Goal: Task Accomplishment & Management: Manage account settings

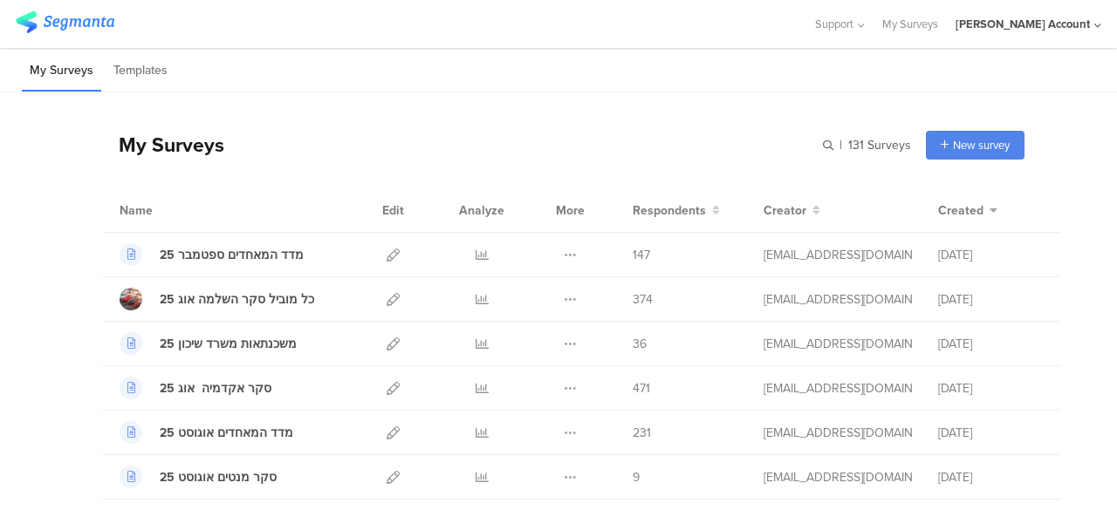
scroll to position [87, 0]
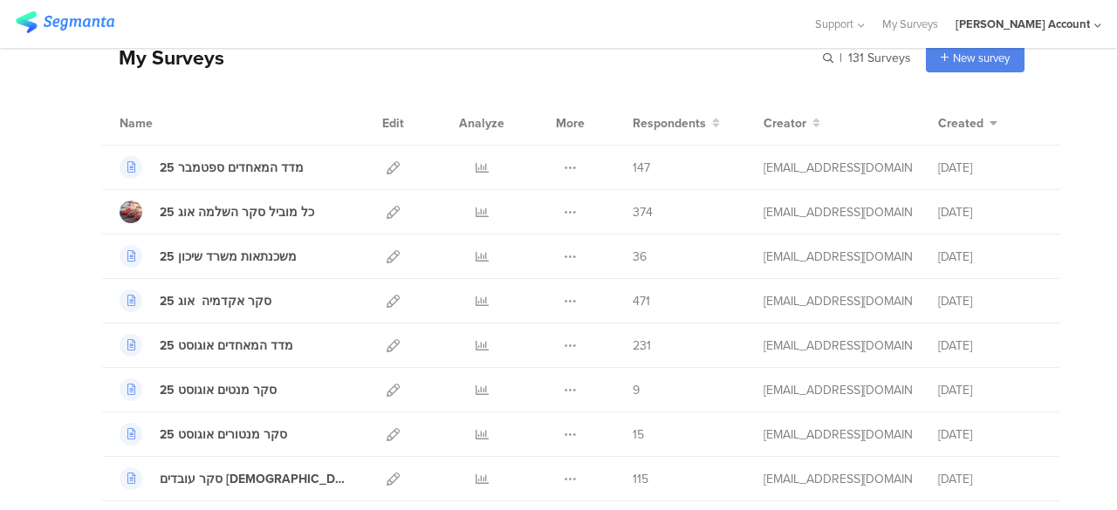
drag, startPoint x: 616, startPoint y: 53, endPoint x: 598, endPoint y: 53, distance: 17.4
click at [616, 52] on div "My Surveys | 131 Surveys New survey Start from scratch Choose from templates" at bounding box center [562, 58] width 923 height 70
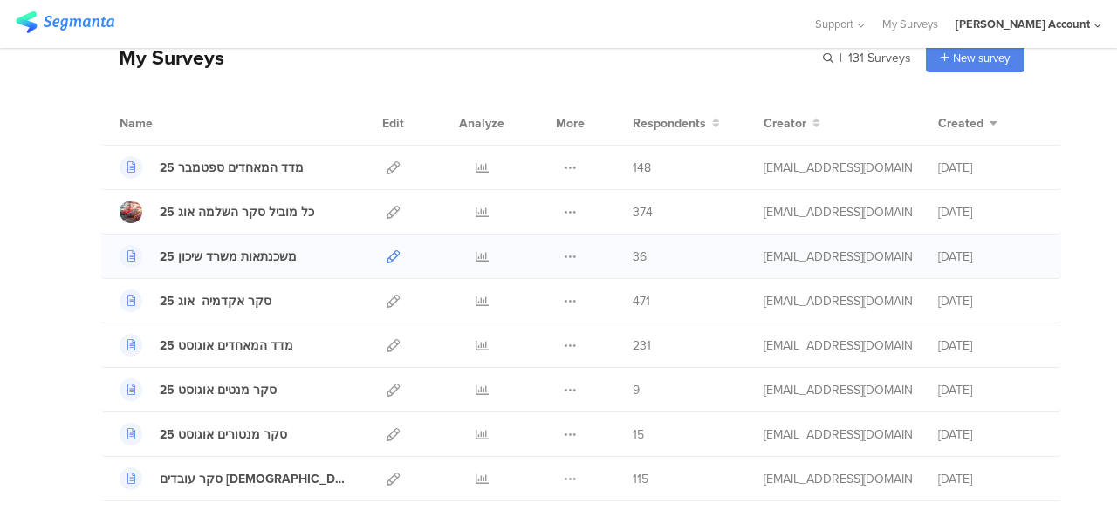
click at [386, 252] on icon at bounding box center [392, 256] width 13 height 13
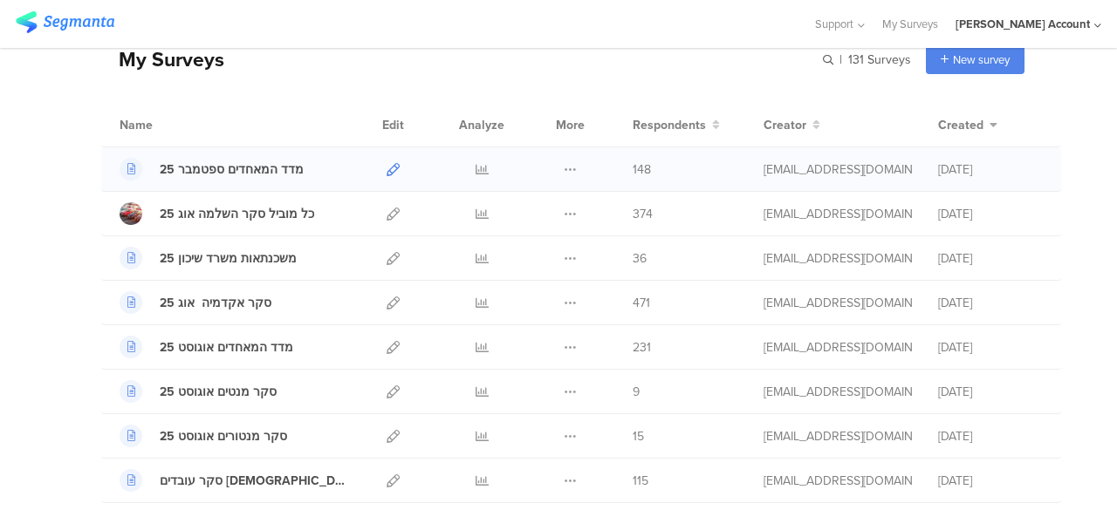
scroll to position [174, 0]
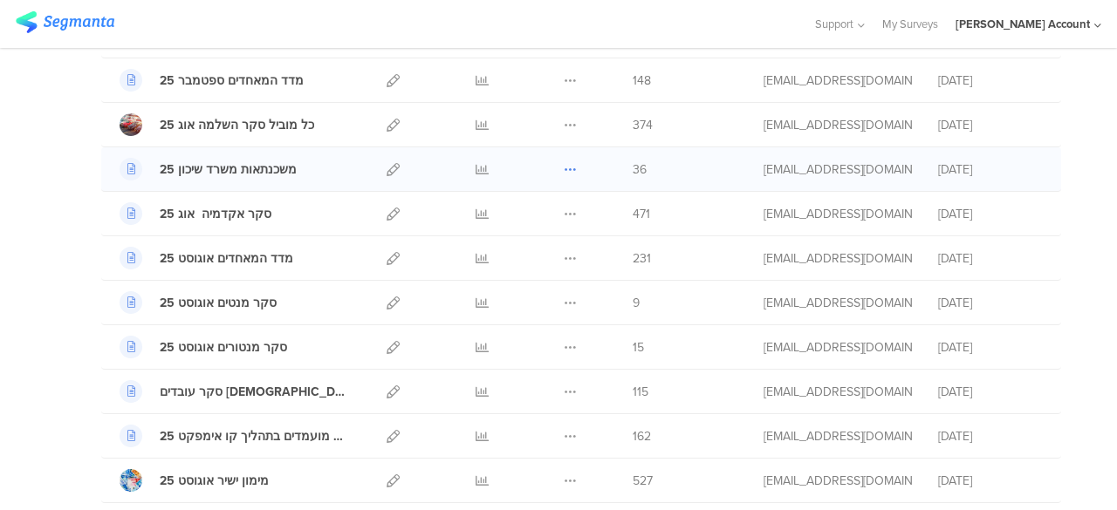
click at [564, 168] on icon at bounding box center [570, 169] width 13 height 13
click at [536, 215] on button "Duplicate" at bounding box center [536, 213] width 96 height 31
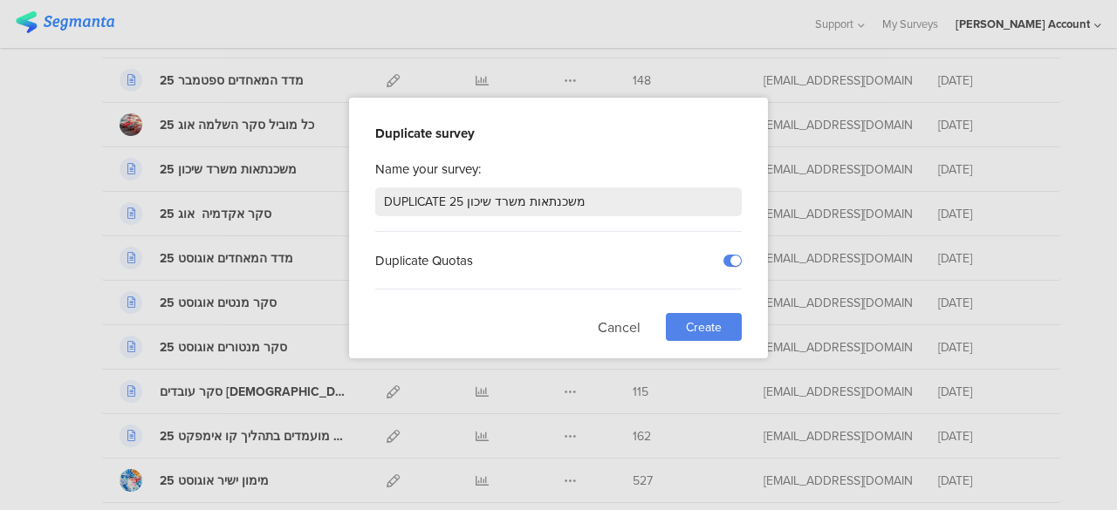
click at [694, 320] on span "Create" at bounding box center [704, 327] width 36 height 18
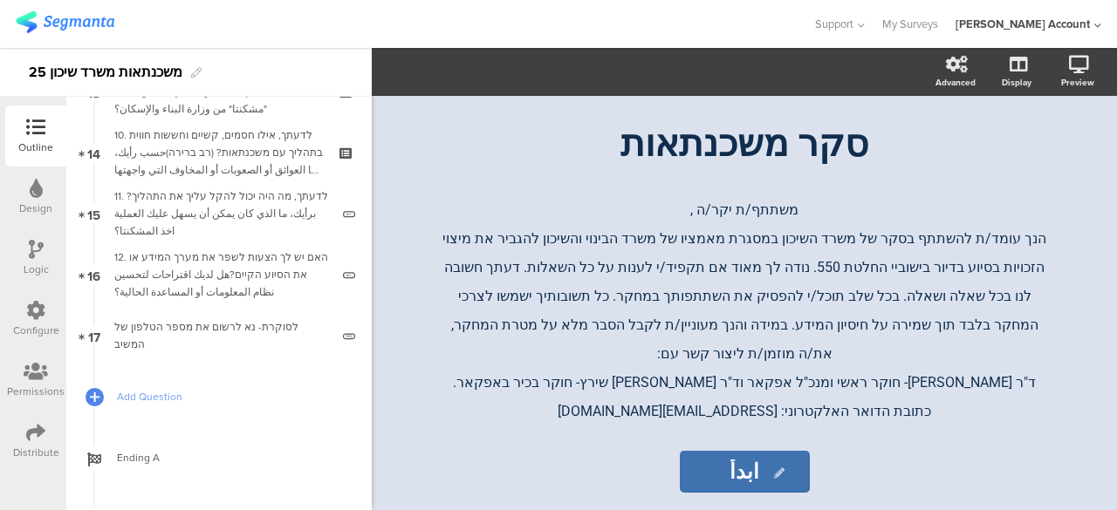
scroll to position [916, 0]
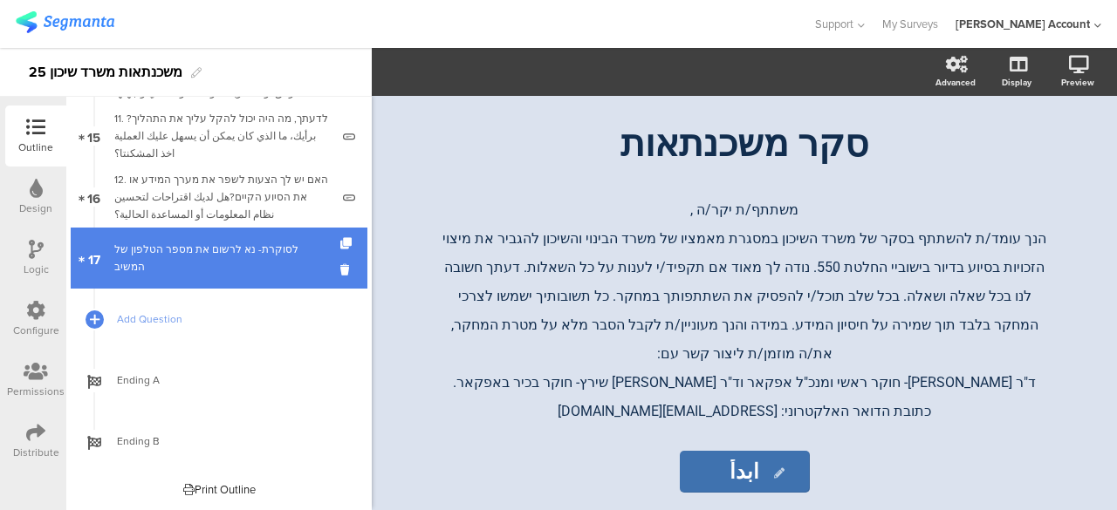
click at [288, 264] on div "לסוקרת- נא לרשום את מספר הטלפון של המשיב" at bounding box center [221, 258] width 215 height 35
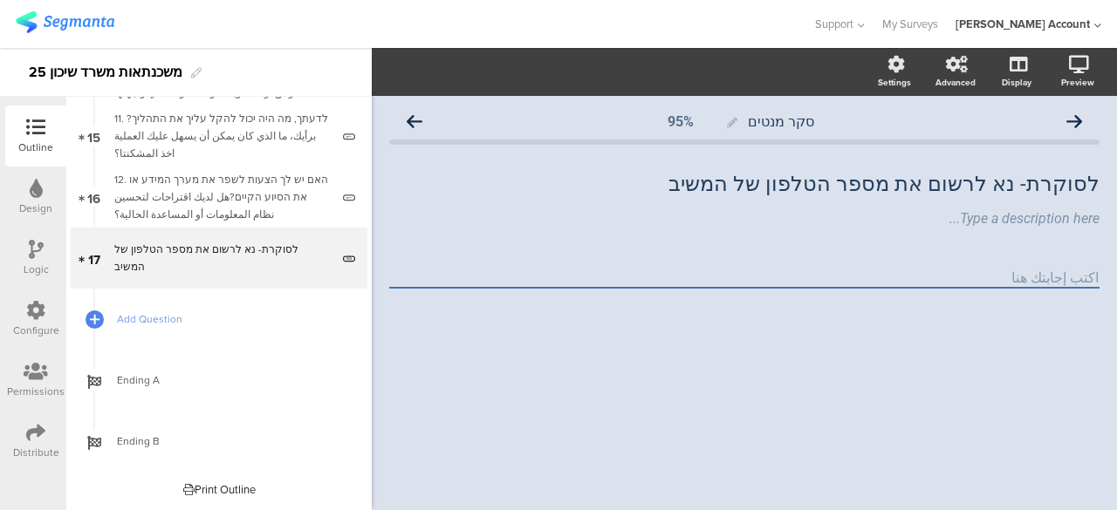
click at [1041, 272] on input "number" at bounding box center [744, 279] width 710 height 20
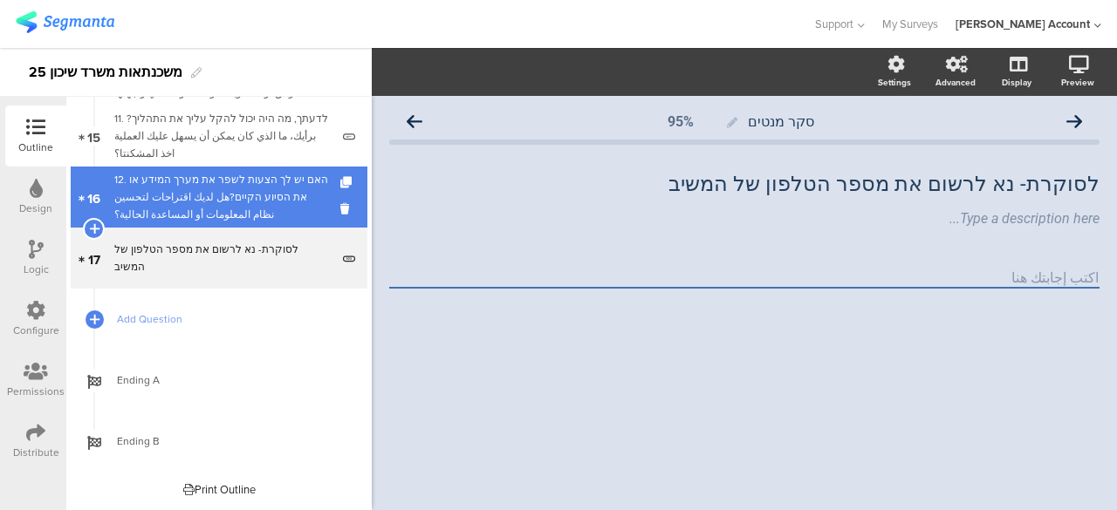
click at [277, 191] on div "12. האם יש לך הצעות לשפר את מערך המידע או את הסיוע הקיים?هل لديك اقتراحات لتحسي…" at bounding box center [221, 197] width 215 height 52
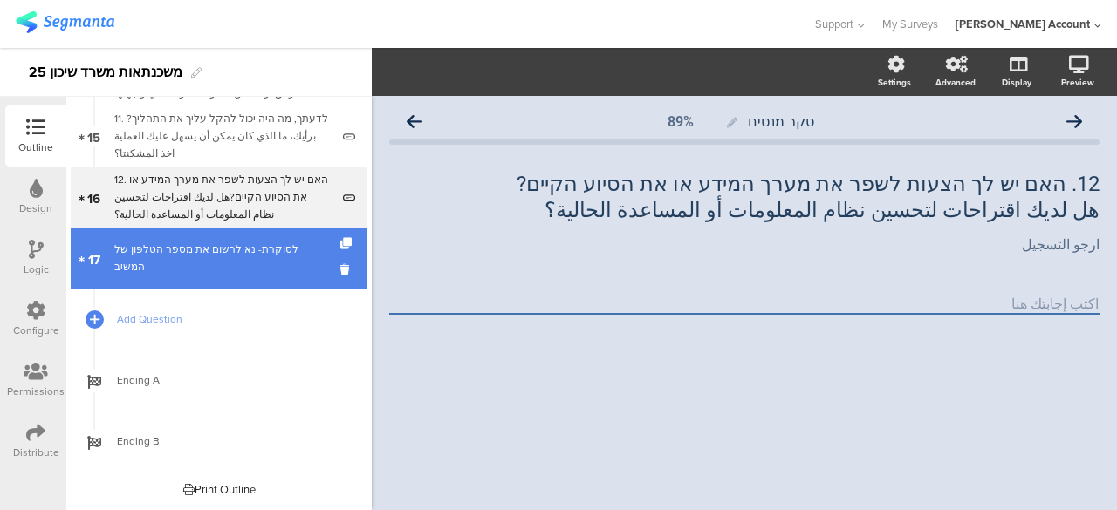
click at [281, 277] on link "17 לסוקרת- נא לרשום את מספר הטלפון של המשיב" at bounding box center [219, 258] width 297 height 61
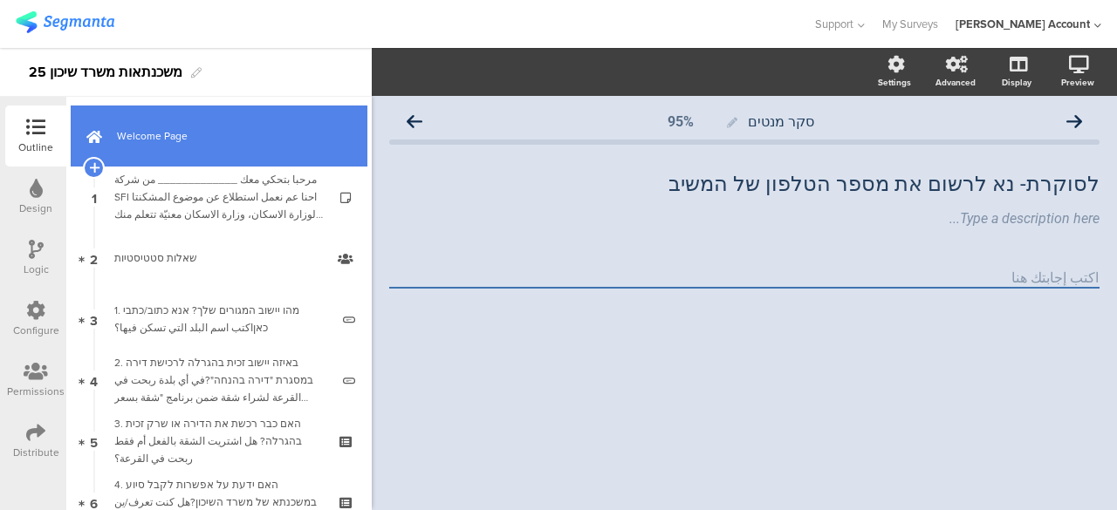
click at [262, 147] on link "Welcome Page" at bounding box center [219, 136] width 297 height 61
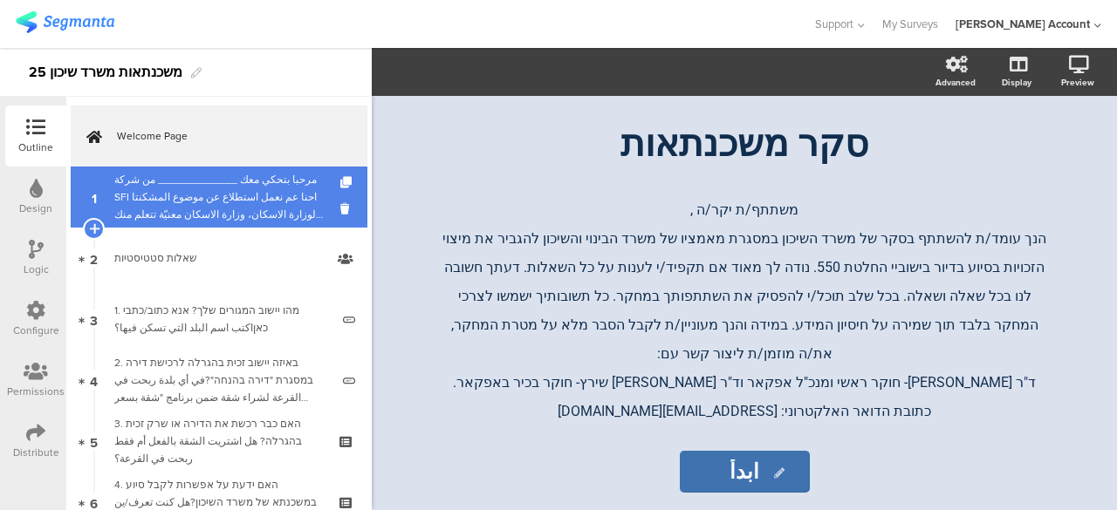
click at [253, 196] on div "مرحبا بتحكي معك _____________ من شركة SFI احنا عم نعمل استطلاع عن موضوع المشكنت…" at bounding box center [218, 197] width 208 height 52
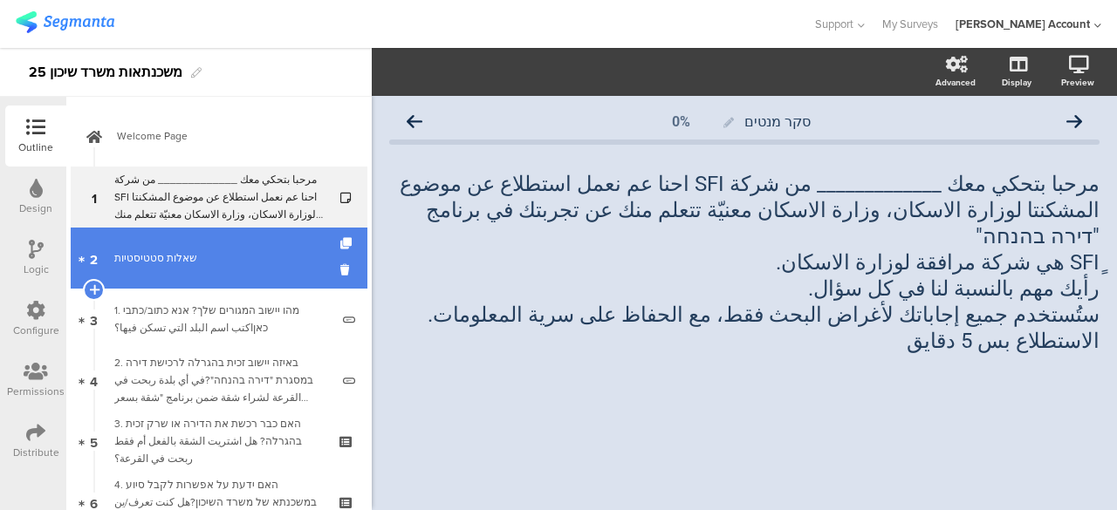
click at [242, 245] on link "2 שאלות סטטיסטיות" at bounding box center [219, 258] width 297 height 61
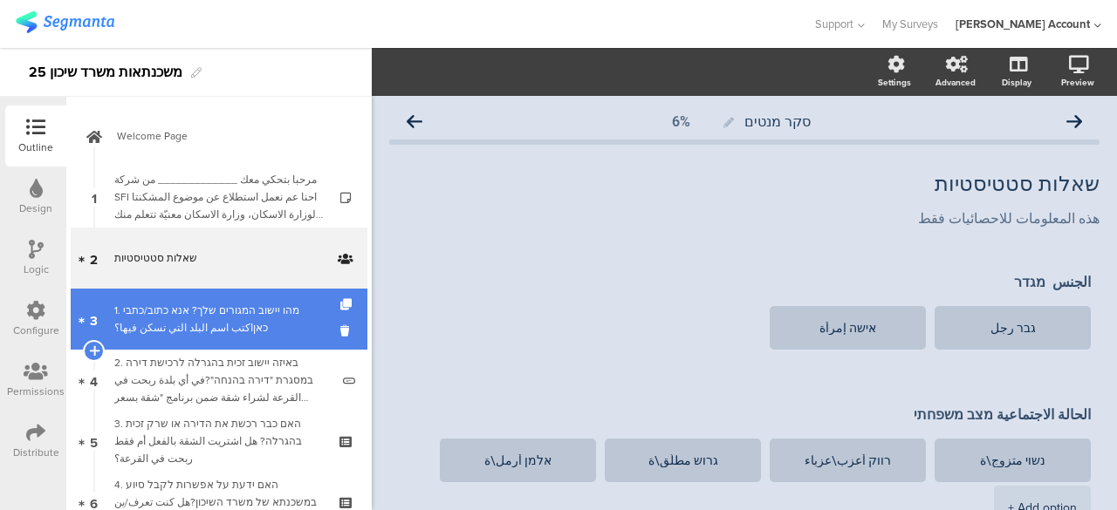
click at [256, 312] on div "1. מהו יישוב המגורים שלך? אנא כתוב/כתבי כאןاكتب اسم البلد التي تسكن فيها؟" at bounding box center [221, 319] width 215 height 35
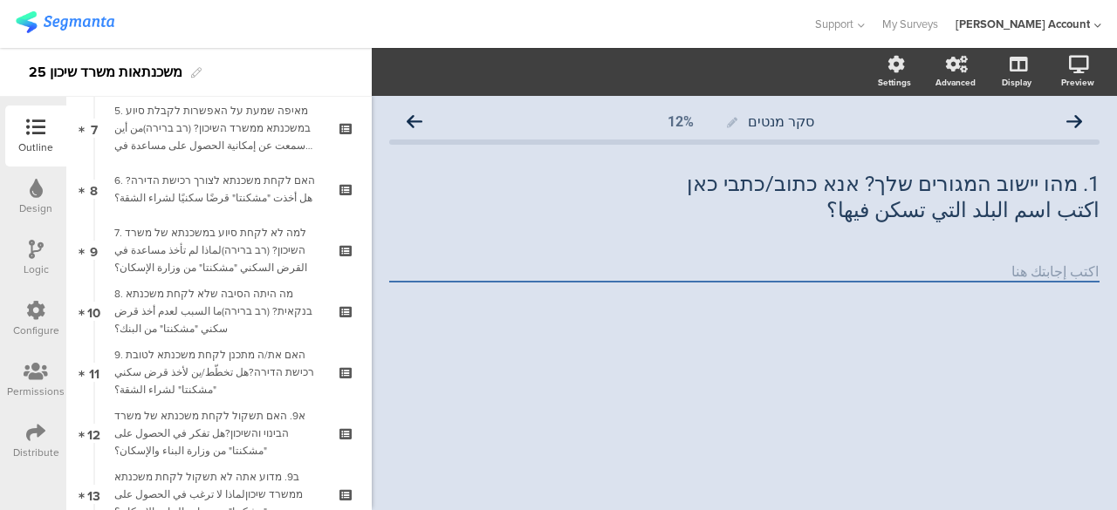
scroll to position [436, 0]
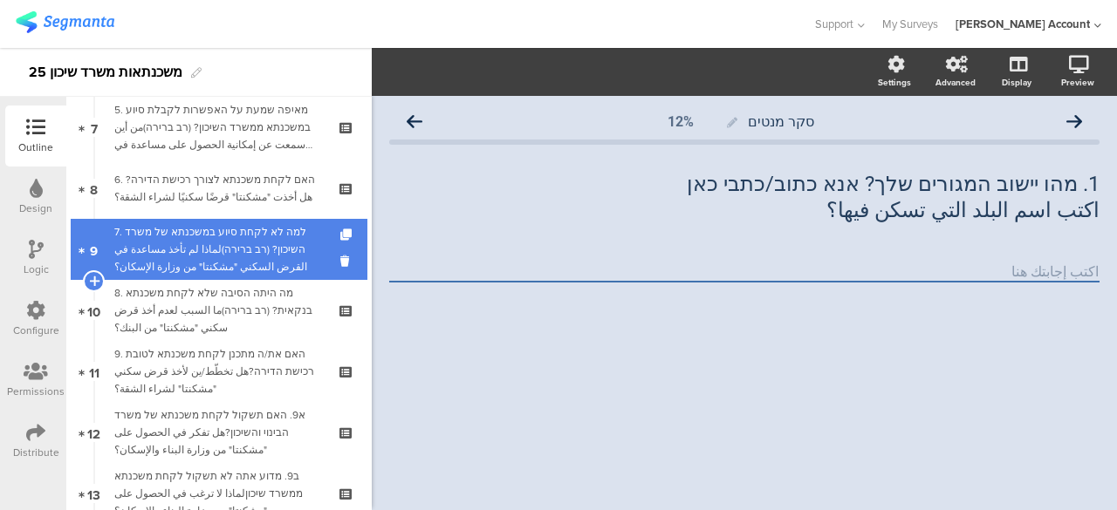
click at [257, 242] on div "7. למה לא לקחת סיוע במשכנתא של משרד השיכון? (רב ברירה)لماذا لم تأخذ مساعدة في ا…" at bounding box center [218, 249] width 208 height 52
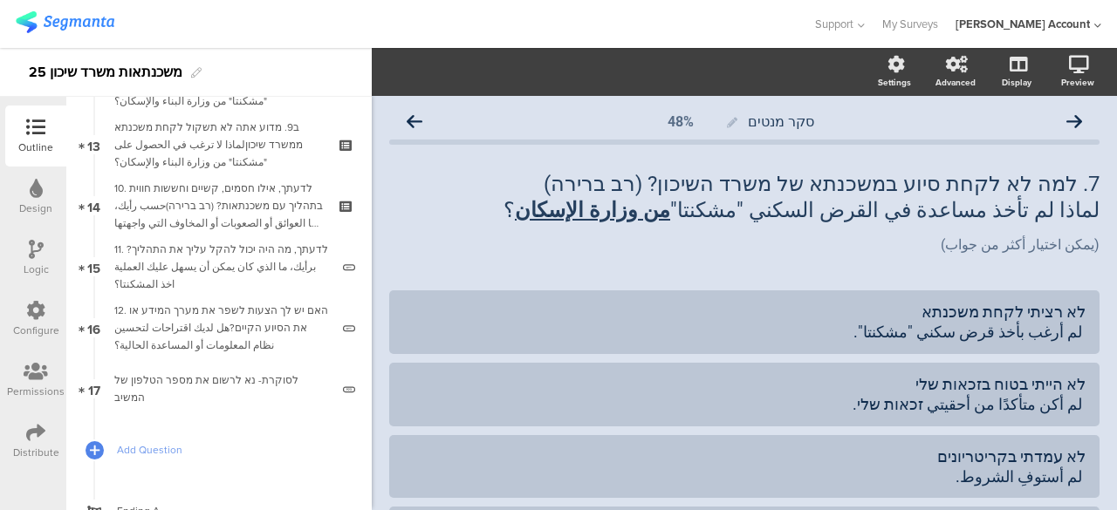
scroll to position [916, 0]
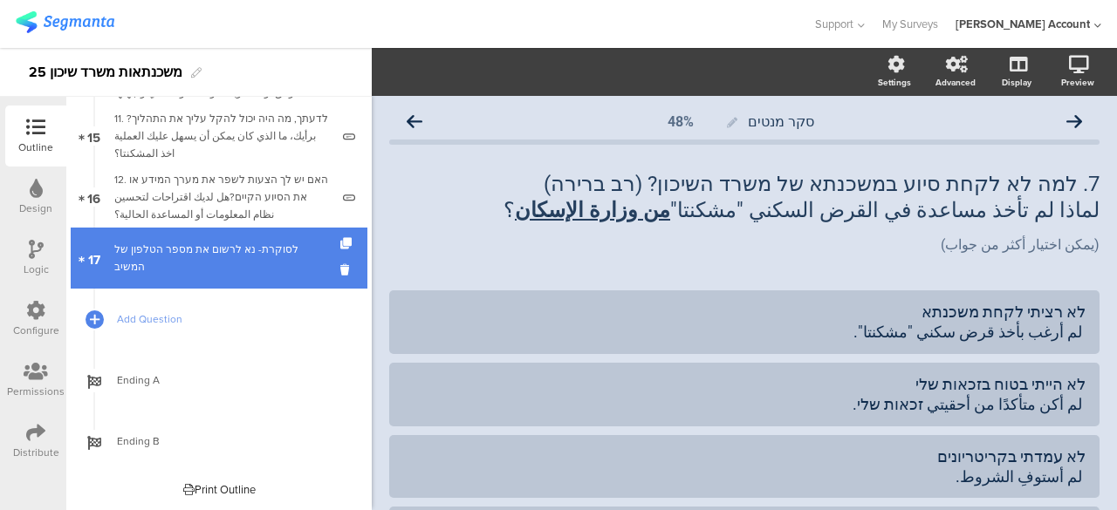
click at [226, 264] on div "לסוקרת- נא לרשום את מספר הטלפון של המשיב" at bounding box center [221, 258] width 215 height 35
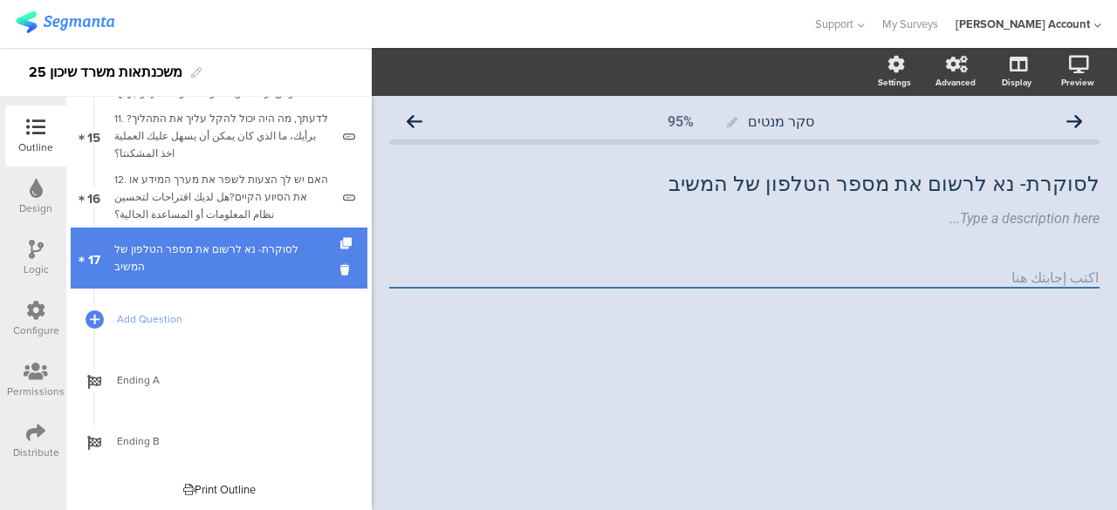
click at [168, 267] on link "17 לסוקרת- נא לרשום את מספר הטלפון של המשיב" at bounding box center [219, 258] width 297 height 61
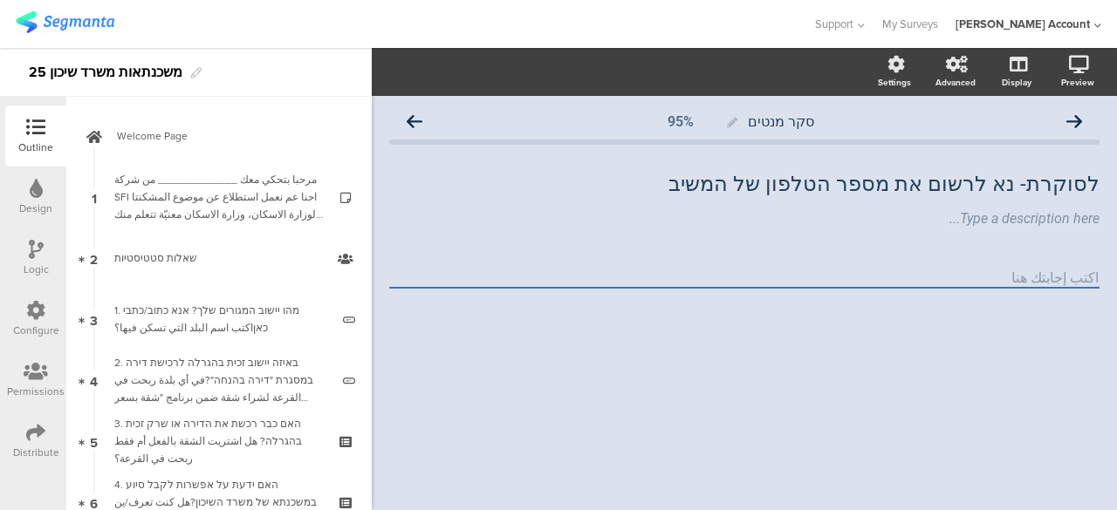
click at [98, 22] on img at bounding box center [65, 22] width 99 height 22
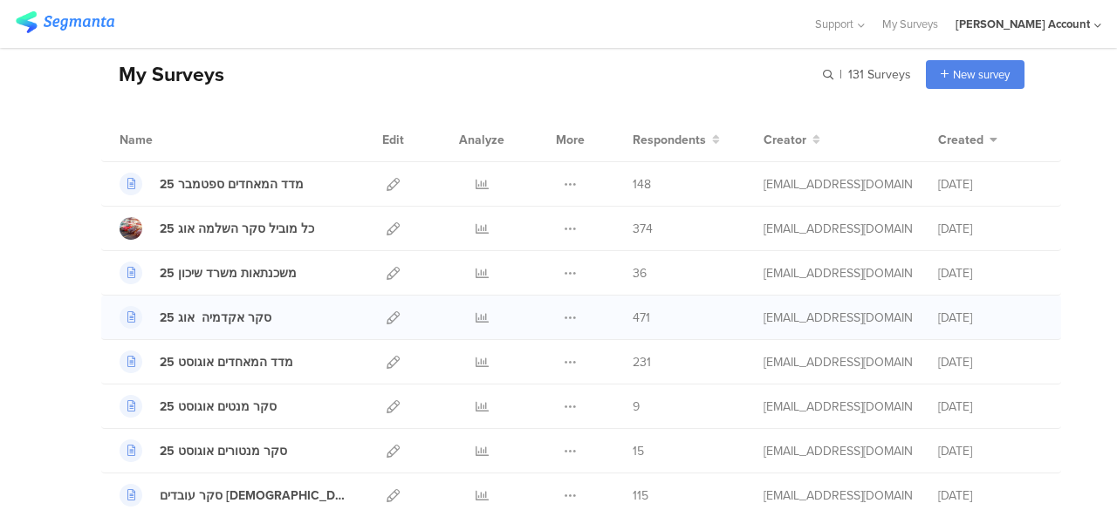
scroll to position [87, 0]
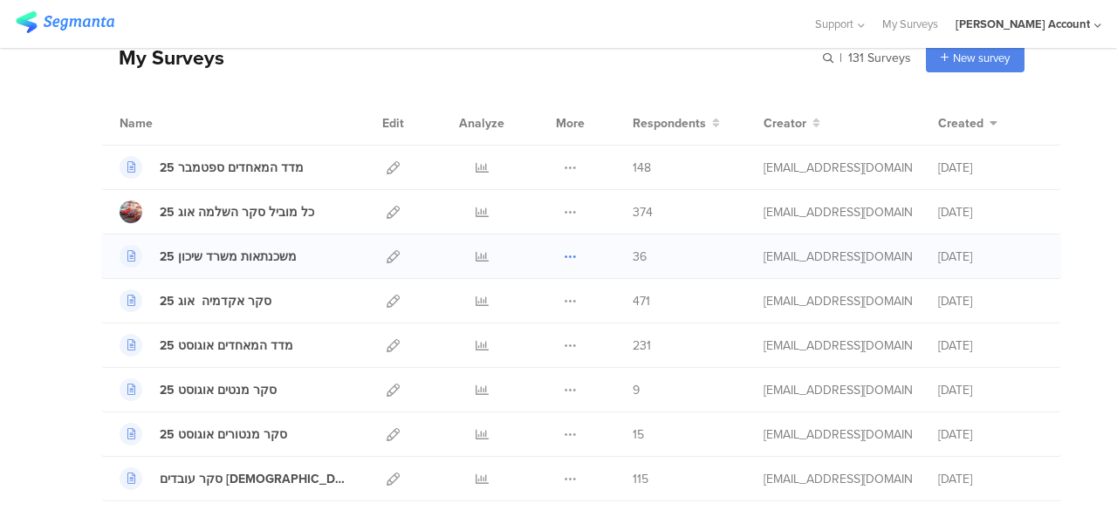
click at [564, 256] on icon at bounding box center [570, 256] width 13 height 13
click at [543, 302] on button "Duplicate" at bounding box center [536, 300] width 96 height 31
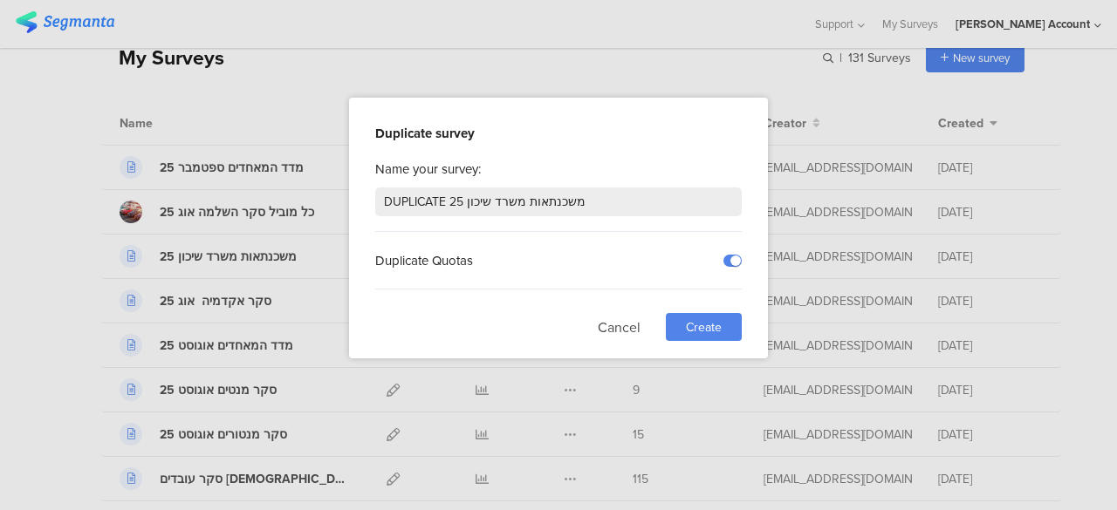
click at [687, 321] on span "Create" at bounding box center [704, 327] width 36 height 18
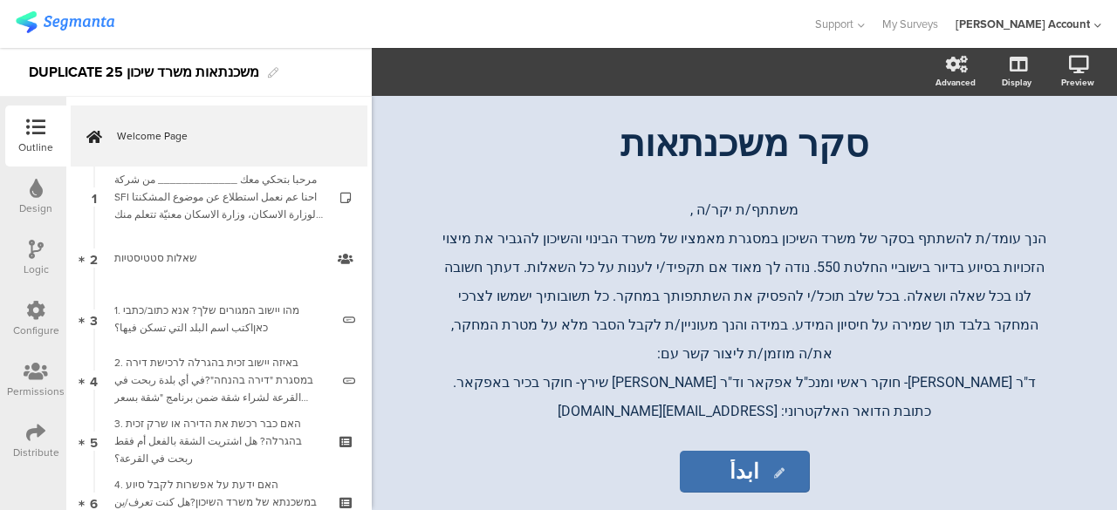
click at [77, 27] on img at bounding box center [65, 22] width 99 height 22
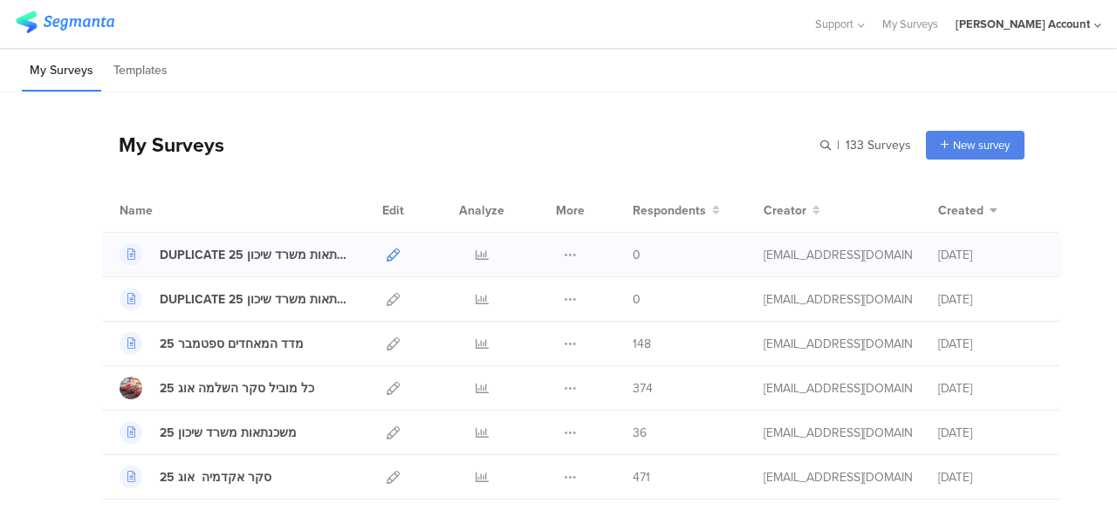
click at [386, 256] on icon at bounding box center [392, 255] width 13 height 13
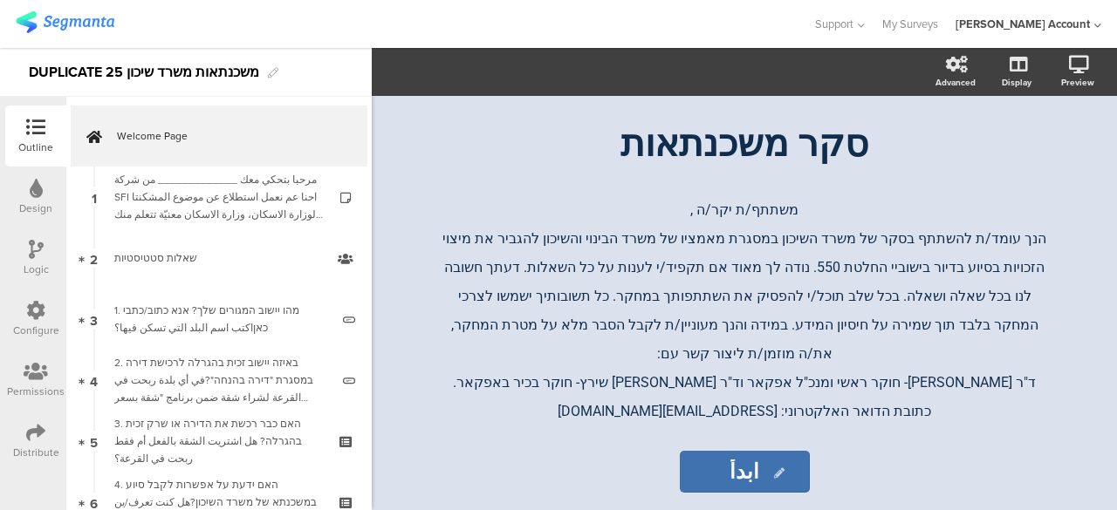
click at [105, 72] on div "DUPLICATE משכנתאות משרד שיכון 25" at bounding box center [144, 72] width 230 height 28
drag, startPoint x: 101, startPoint y: 72, endPoint x: 59, endPoint y: 72, distance: 41.9
click at [59, 72] on div "DUPLICATE משכנתאות משרד שיכון 25" at bounding box center [144, 72] width 230 height 28
click at [290, 71] on div "DUP משכנתאות משרד שיכון 25" at bounding box center [186, 72] width 372 height 49
click at [92, 28] on img at bounding box center [65, 22] width 99 height 22
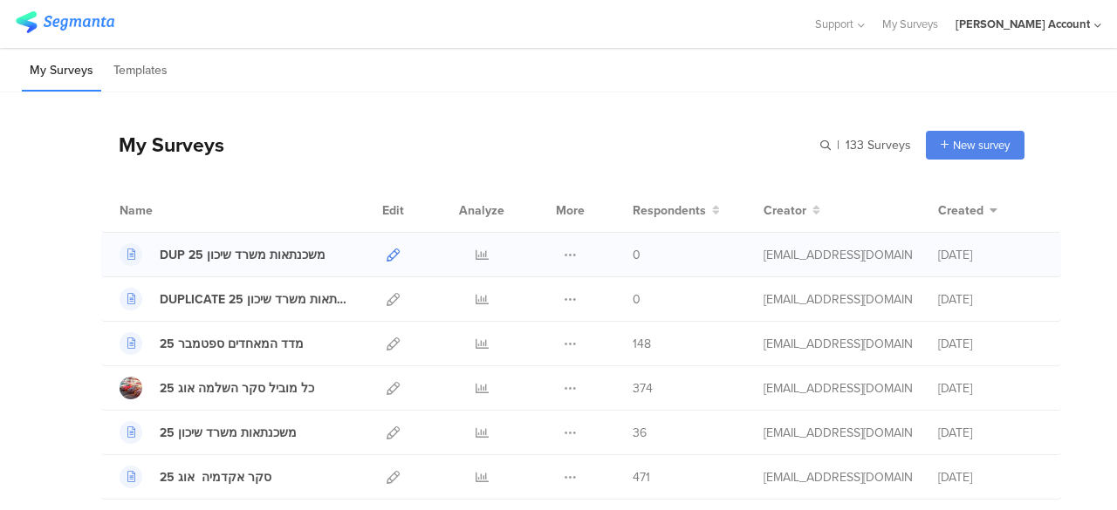
click at [386, 254] on icon at bounding box center [392, 255] width 13 height 13
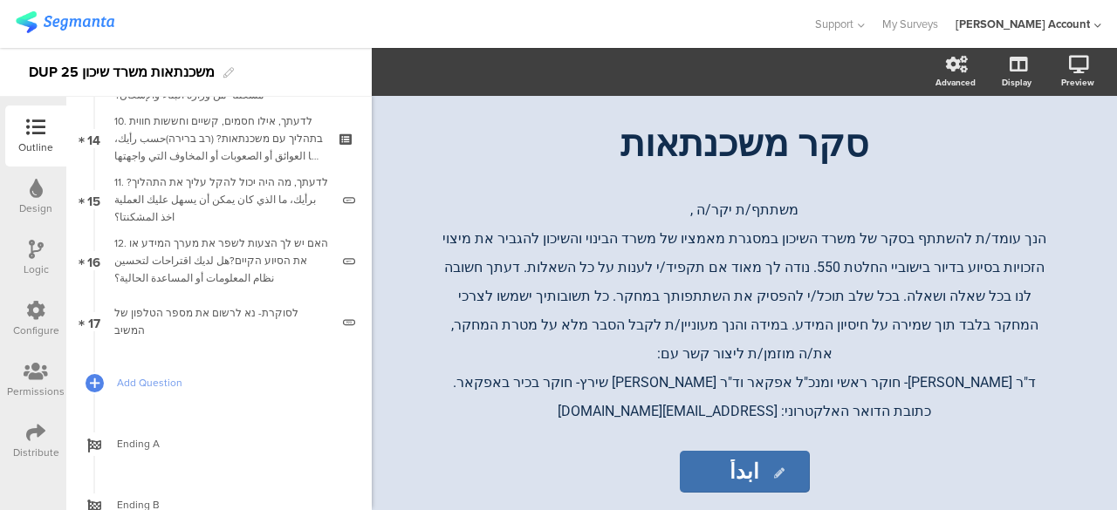
scroll to position [916, 0]
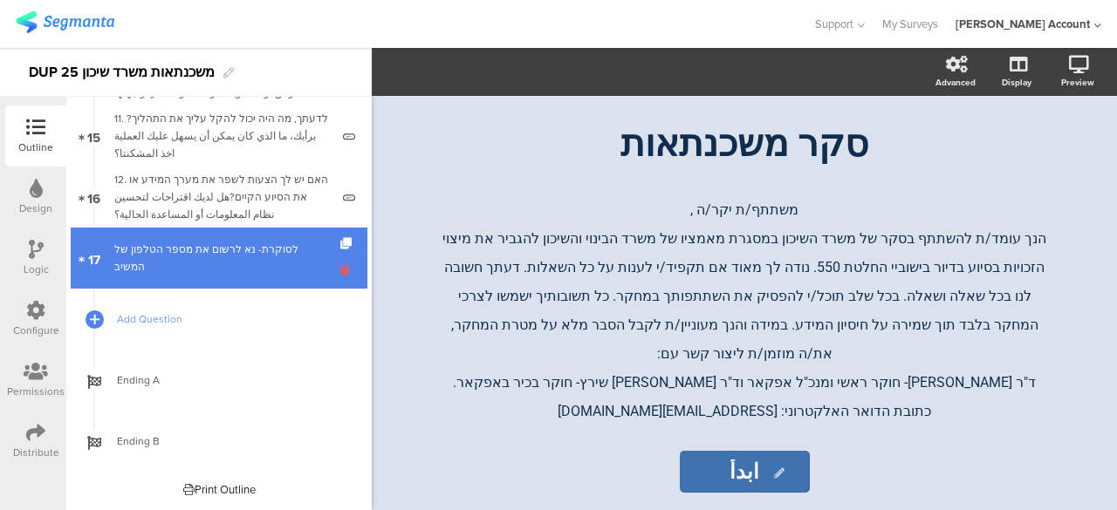
click at [340, 263] on icon at bounding box center [347, 270] width 15 height 17
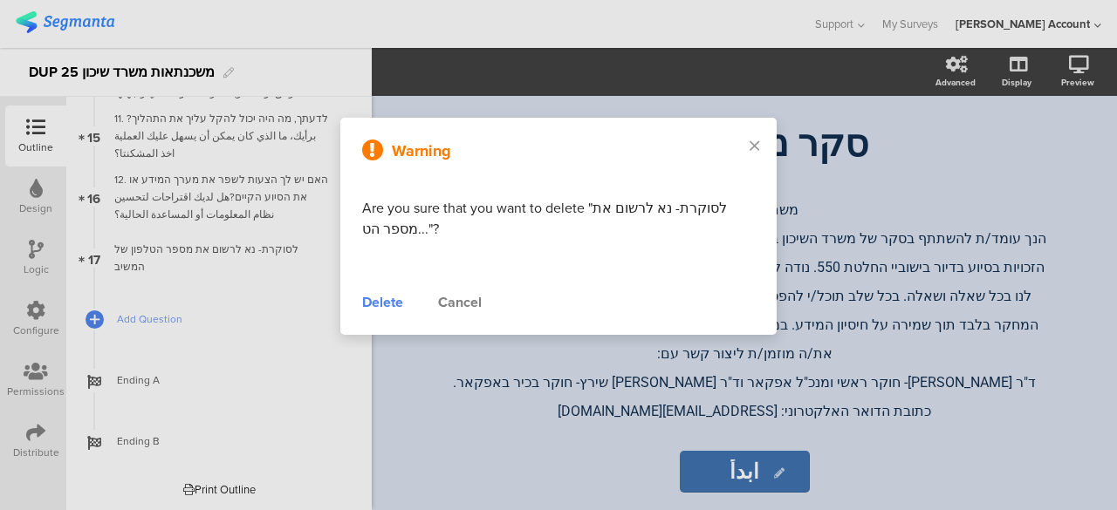
click at [389, 303] on div "Delete" at bounding box center [382, 302] width 41 height 21
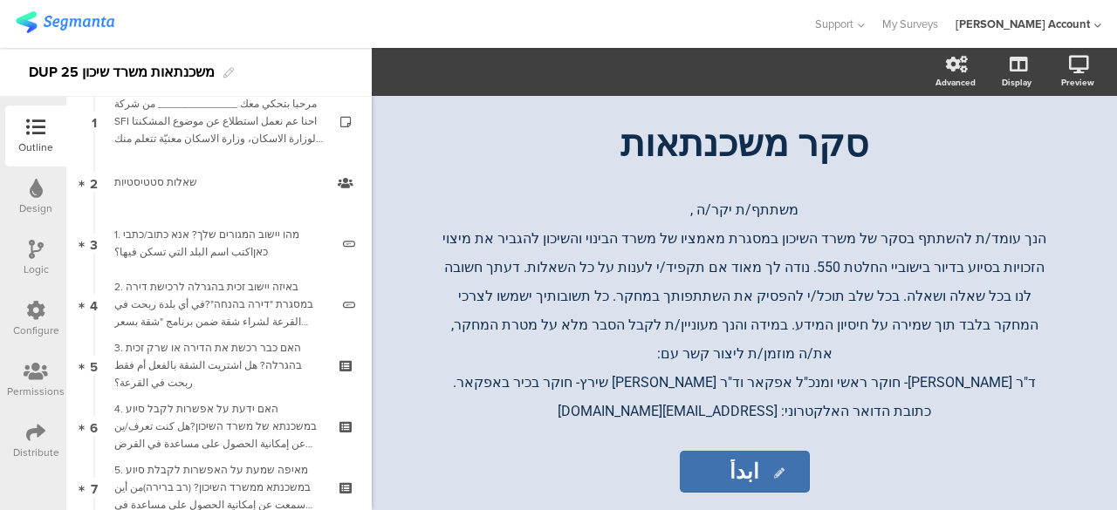
scroll to position [0, 0]
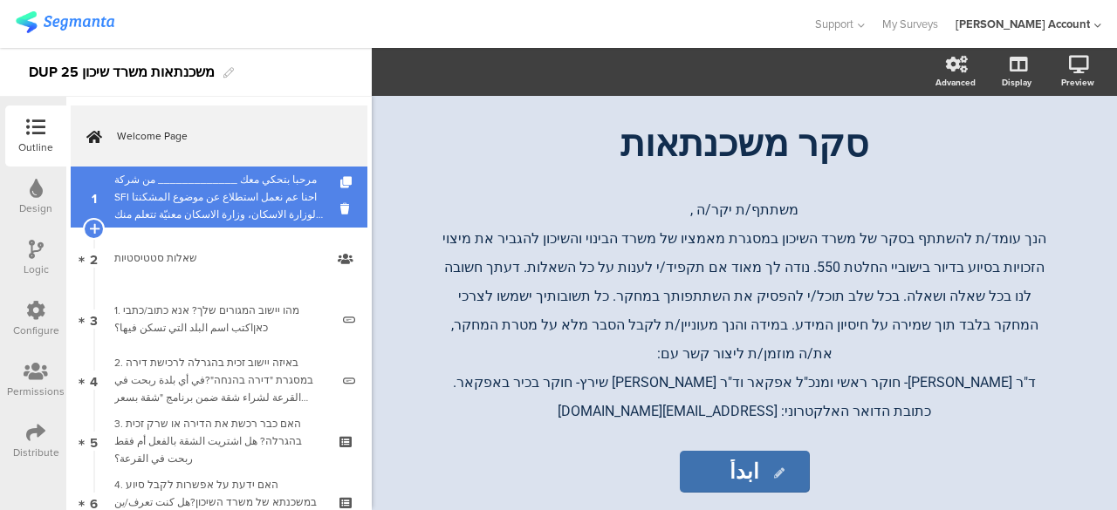
click at [288, 172] on div "مرحبا بتحكي معك _____________ من شركة SFI احنا عم نعمل استطلاع عن موضوع المشكنت…" at bounding box center [218, 197] width 208 height 52
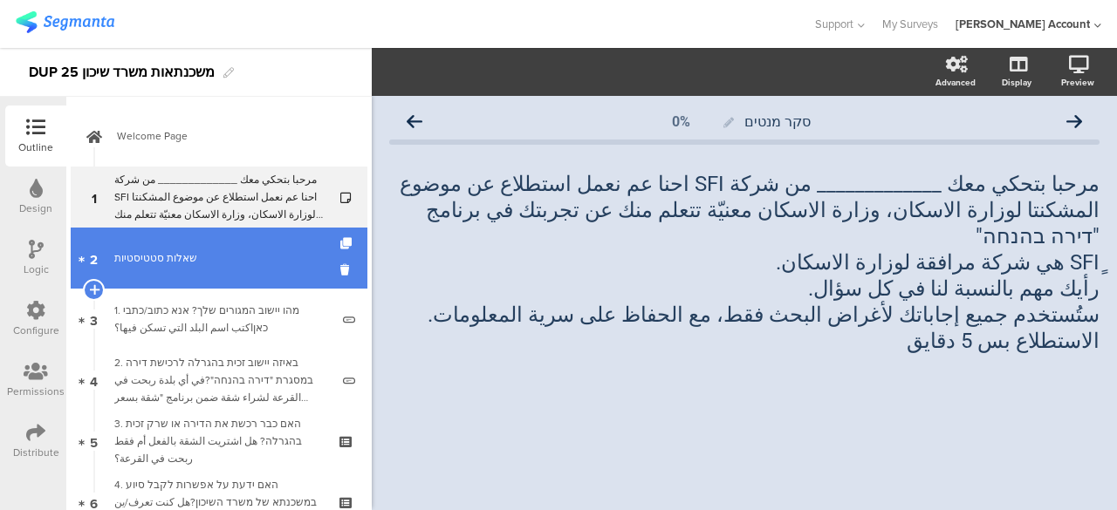
click at [265, 247] on link "2 שאלות סטטיסטיות" at bounding box center [219, 258] width 297 height 61
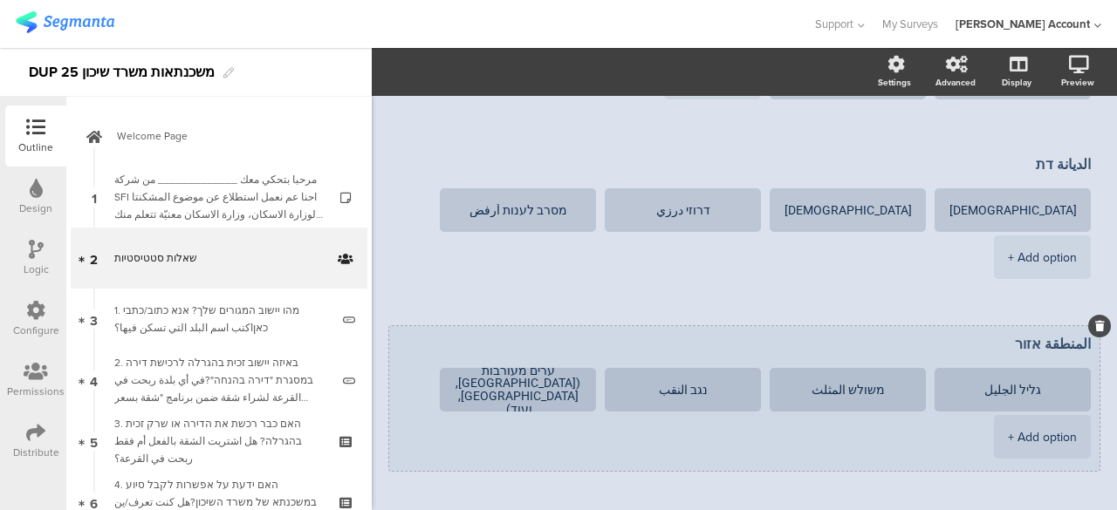
scroll to position [611, 0]
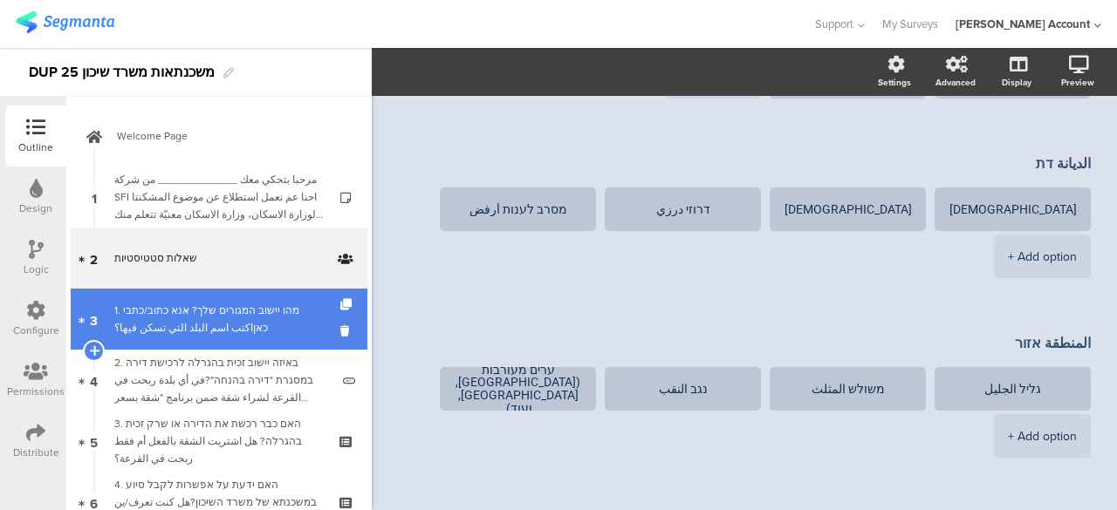
click at [278, 323] on div "1. מהו יישוב המגורים שלך? אנא כתוב/כתבי כאןاكتب اسم البلد التي تسكن فيها؟" at bounding box center [221, 319] width 215 height 35
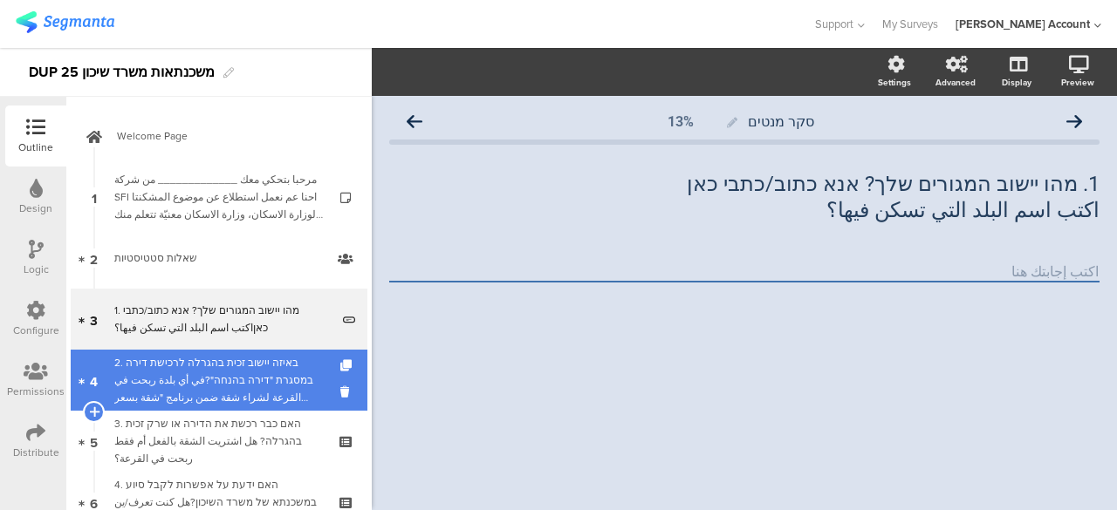
click at [279, 371] on div "2. באיזה יישוב זכית בהגרלה לרכישת דירה במסגרת "דירה בהנחה"?في أي بلدة ربحت في ا…" at bounding box center [221, 380] width 215 height 52
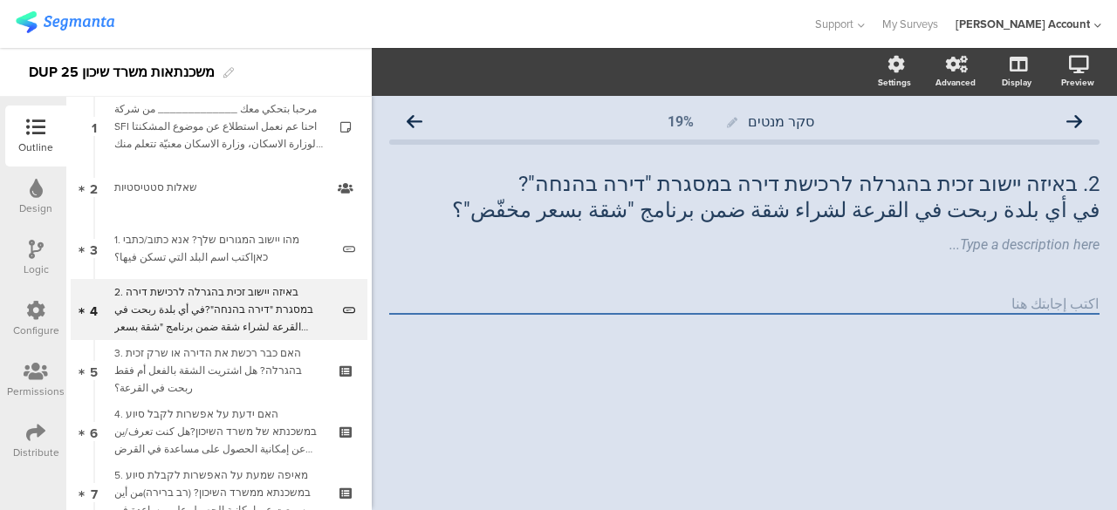
scroll to position [77, 0]
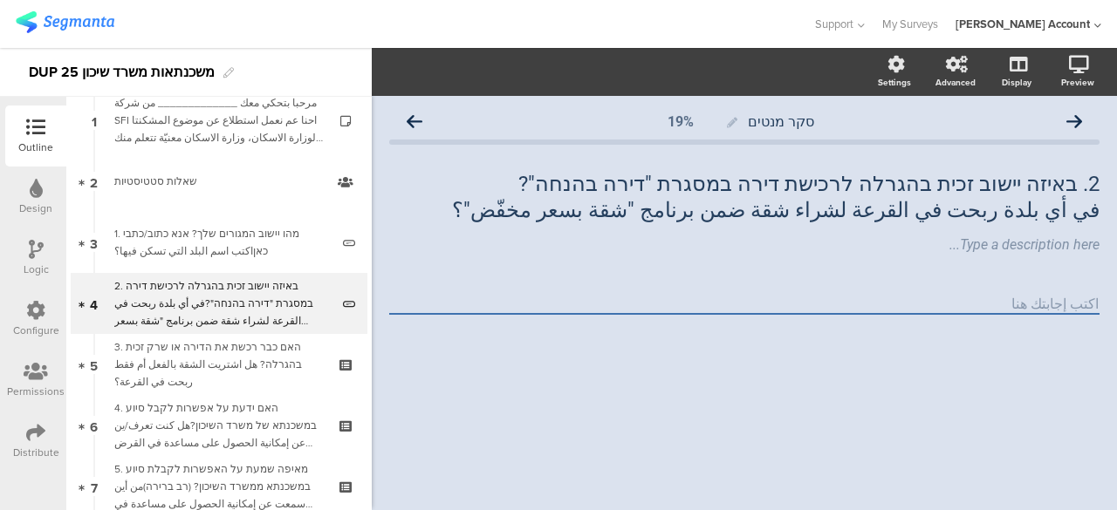
click at [87, 20] on img at bounding box center [65, 22] width 99 height 22
